Goal: Information Seeking & Learning: Learn about a topic

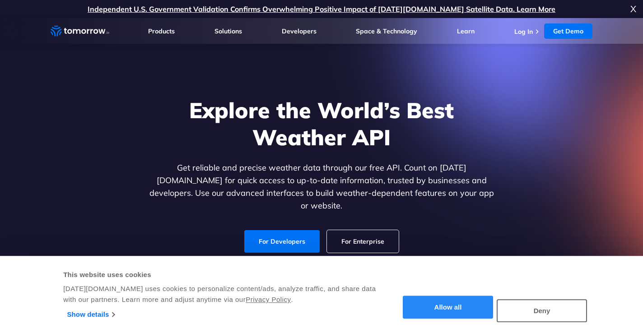
click at [441, 311] on button "Allow all" at bounding box center [447, 307] width 90 height 23
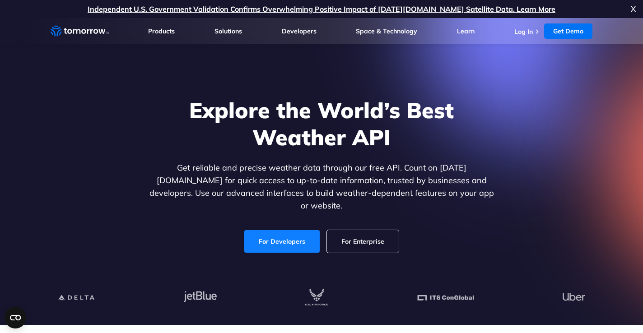
click at [286, 230] on link "For Developers" at bounding box center [281, 241] width 75 height 23
click at [291, 240] on link "For Developers" at bounding box center [281, 241] width 75 height 23
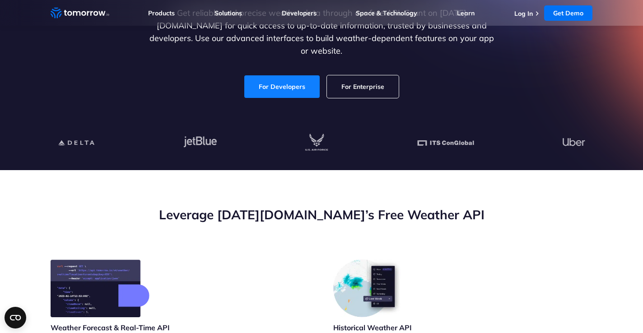
scroll to position [163, 0]
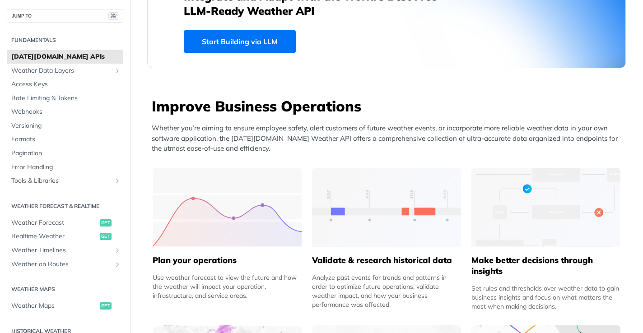
scroll to position [281, 0]
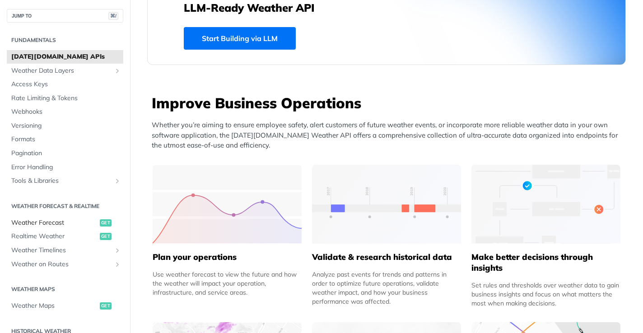
click at [52, 221] on span "Weather Forecast" at bounding box center [54, 222] width 86 height 9
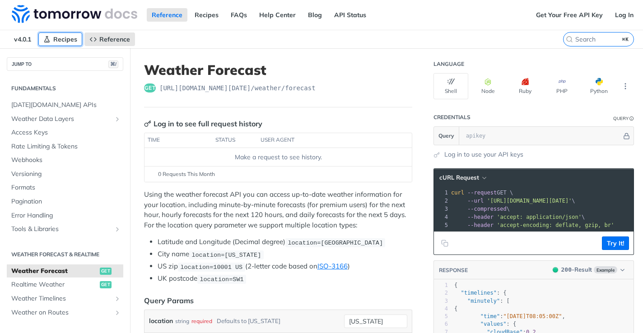
click at [70, 43] on link "Recipes" at bounding box center [60, 39] width 44 height 14
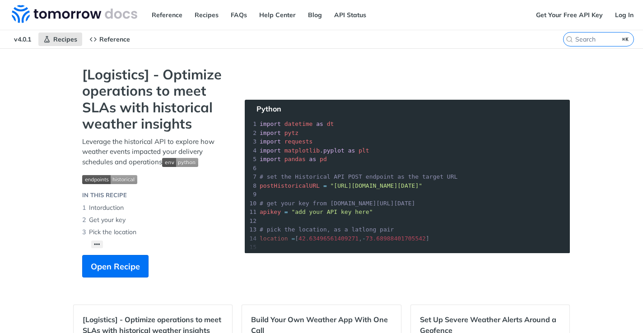
click at [213, 25] on div "Reference Recipes FAQs Help Center Blog API Status" at bounding box center [265, 15] width 531 height 30
click at [239, 20] on link "FAQs" at bounding box center [239, 15] width 26 height 14
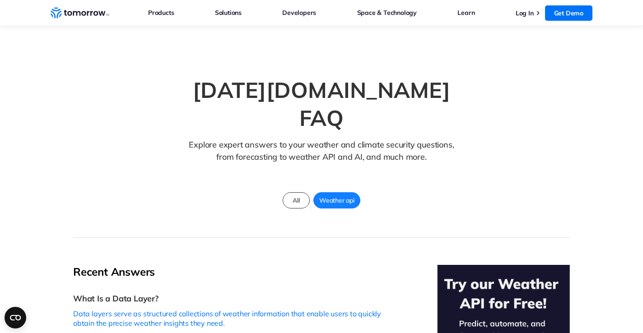
scroll to position [86, 0]
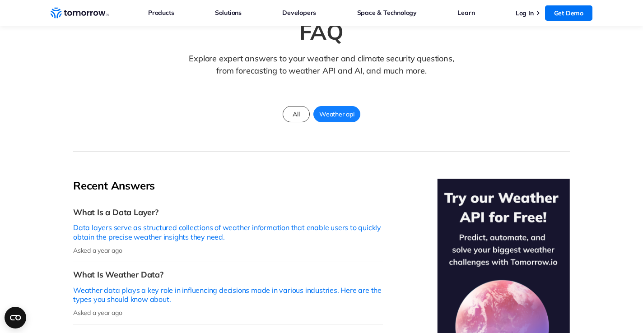
click at [332, 108] on span "Weather api" at bounding box center [337, 114] width 46 height 12
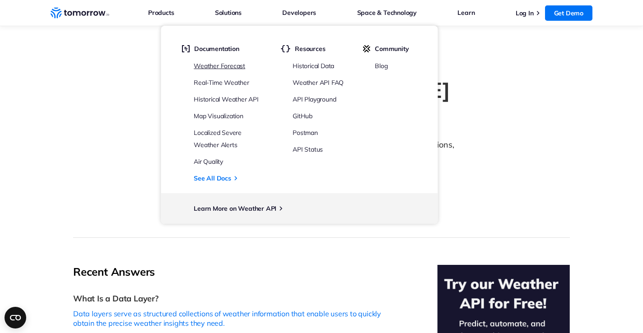
click at [230, 62] on link "Weather Forecast" at bounding box center [219, 66] width 51 height 8
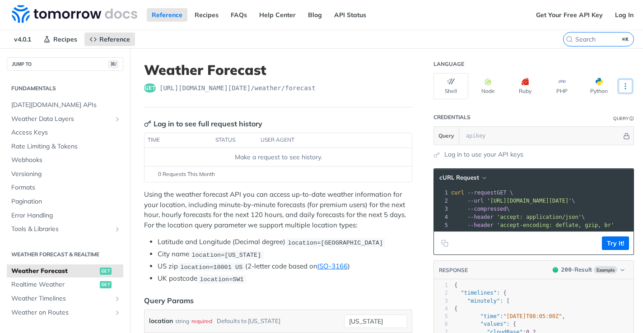
click at [625, 87] on icon "More ellipsis" at bounding box center [625, 86] width 8 height 8
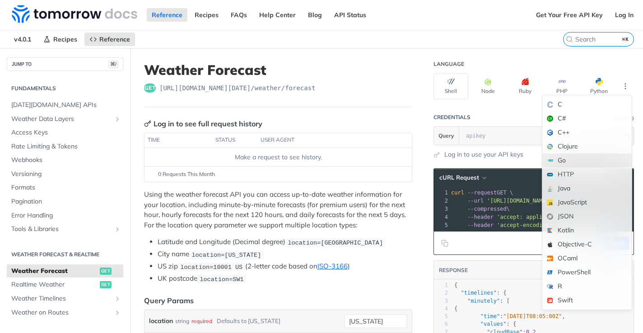
click at [577, 165] on div "Go" at bounding box center [586, 160] width 89 height 14
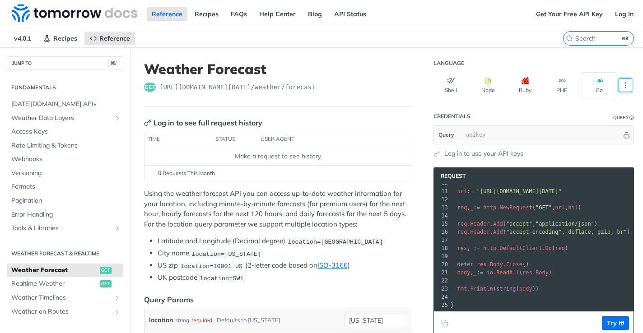
scroll to position [79, 0]
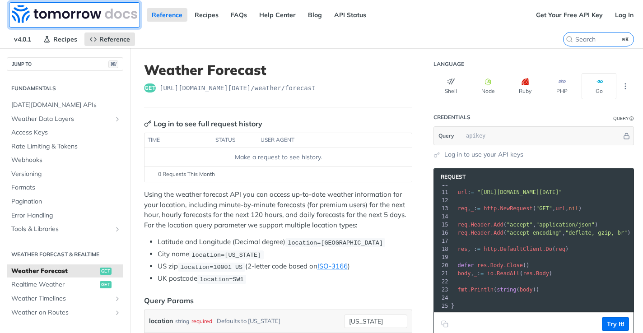
click at [39, 19] on img at bounding box center [74, 14] width 125 height 18
